Goal: Information Seeking & Learning: Learn about a topic

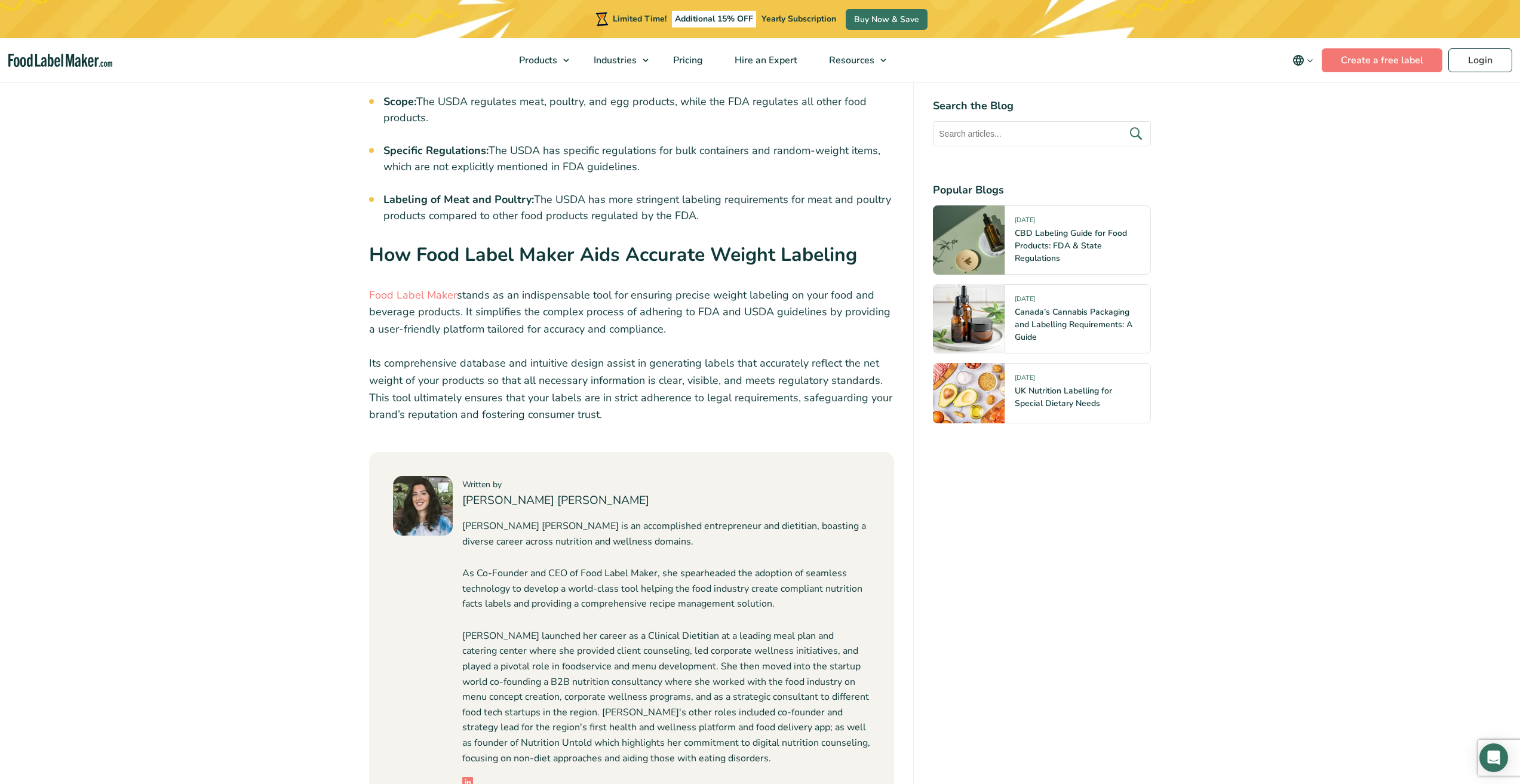
scroll to position [4059, 0]
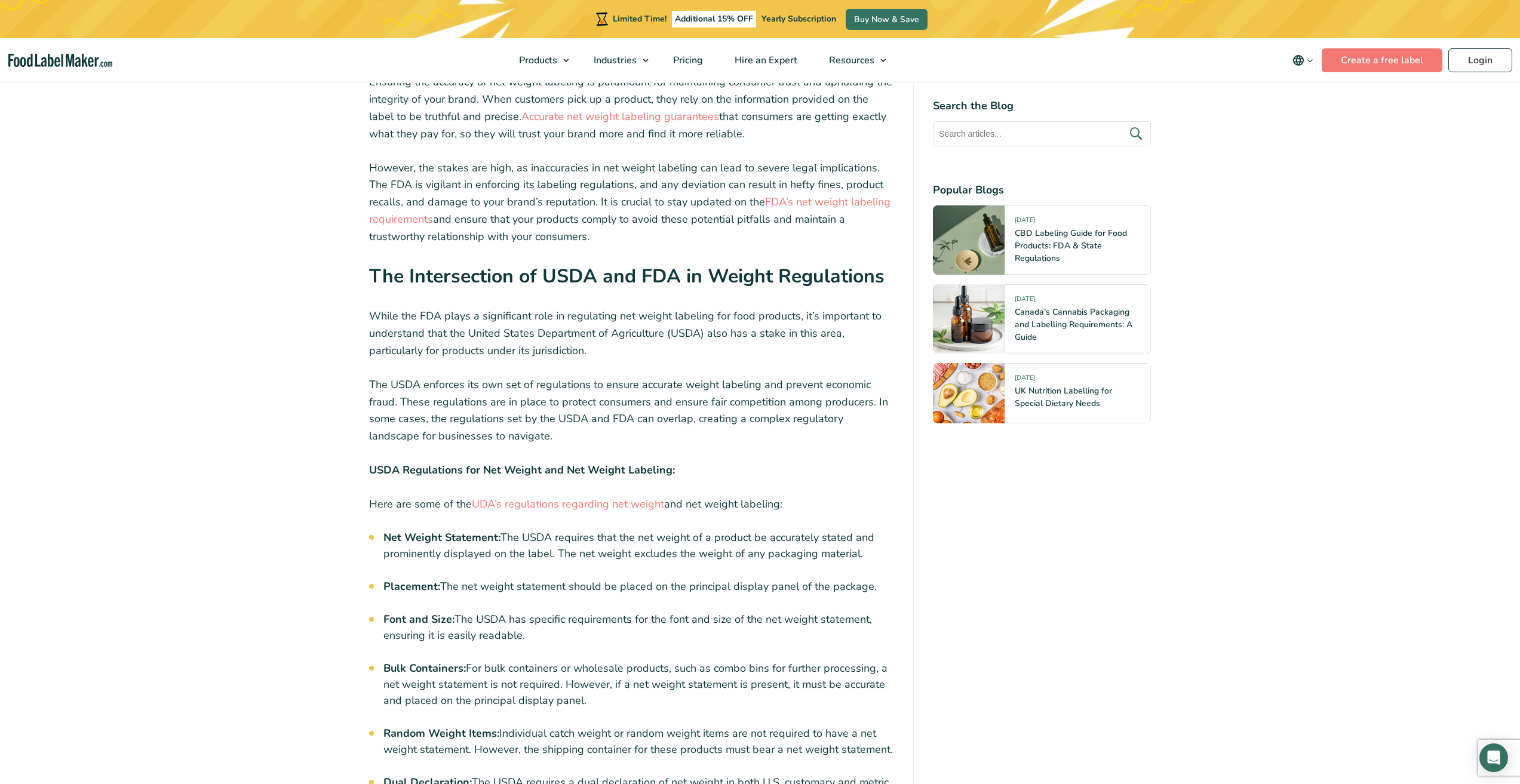
scroll to position [3271, 0]
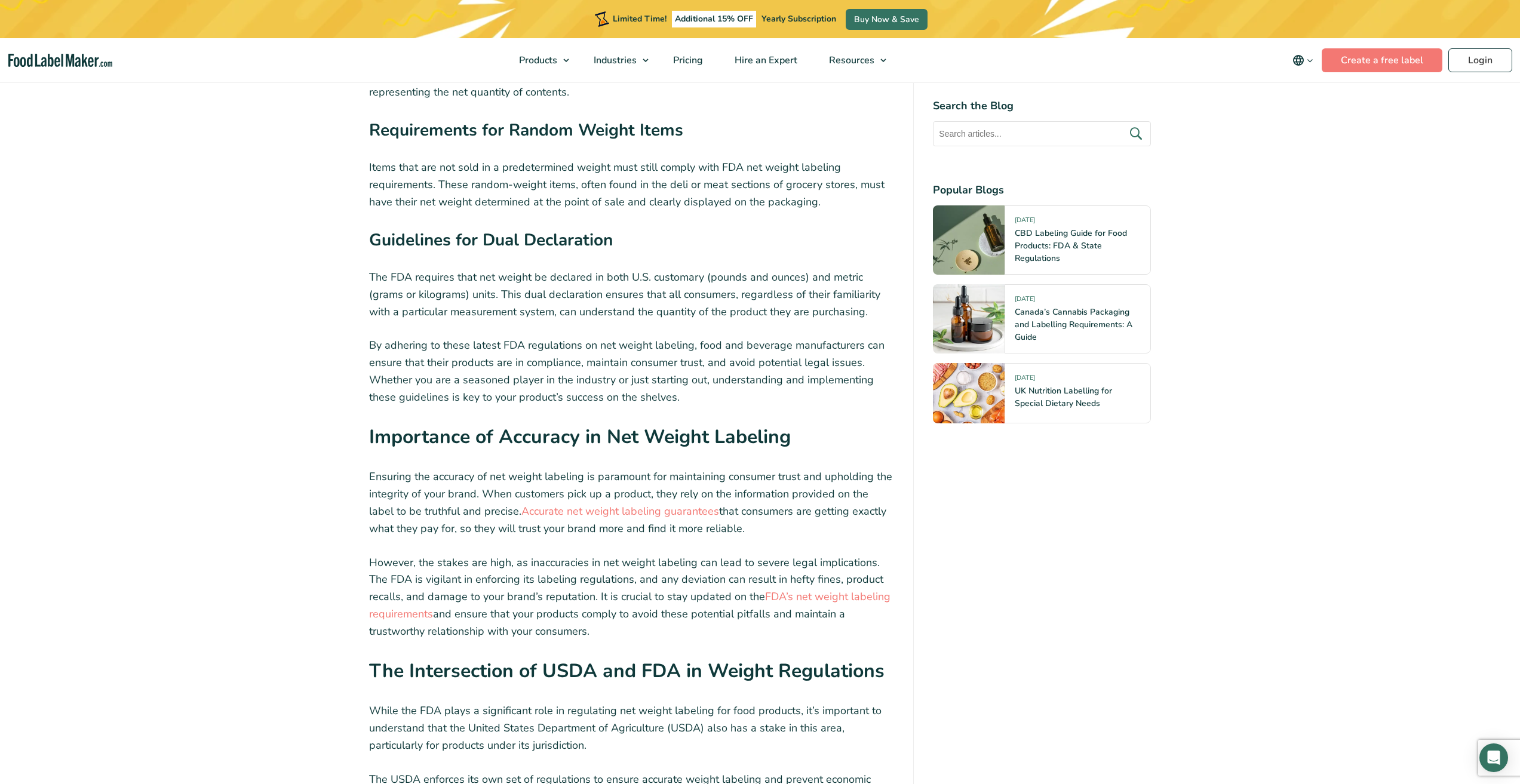
scroll to position [2428, 0]
